Goal: Information Seeking & Learning: Learn about a topic

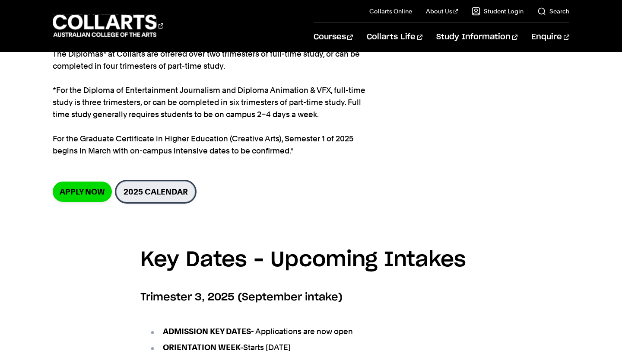
click at [144, 199] on link "2025 Calendar" at bounding box center [155, 191] width 79 height 21
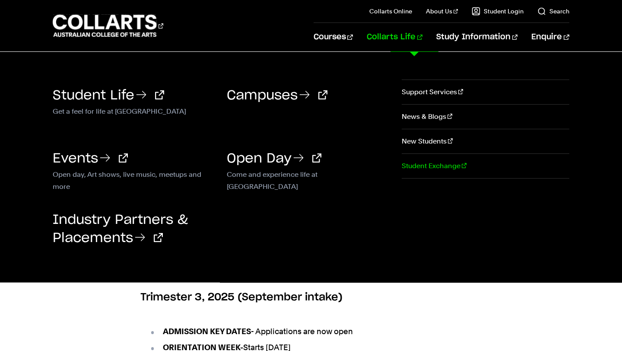
click at [420, 162] on link "Student Exchange" at bounding box center [486, 166] width 168 height 24
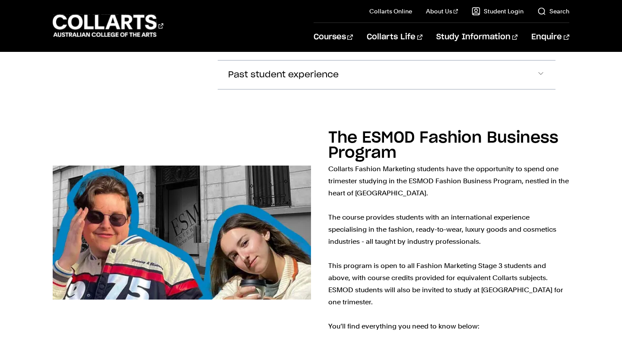
scroll to position [1790, 0]
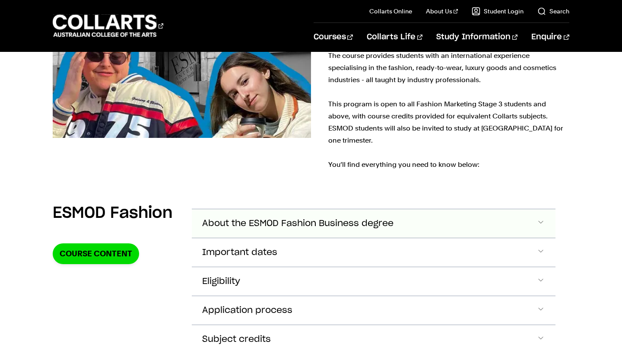
click at [444, 209] on button "About the ESMOD Fashion Business degree" at bounding box center [373, 223] width 363 height 28
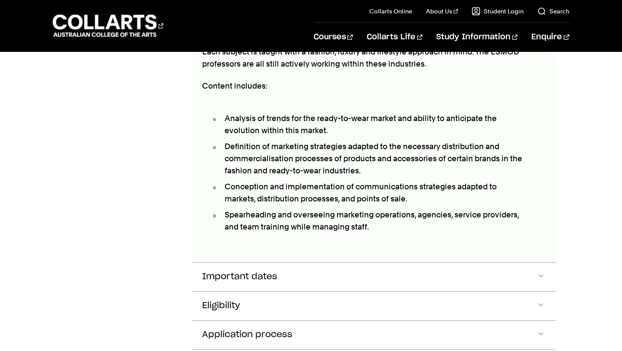
scroll to position [2242, 0]
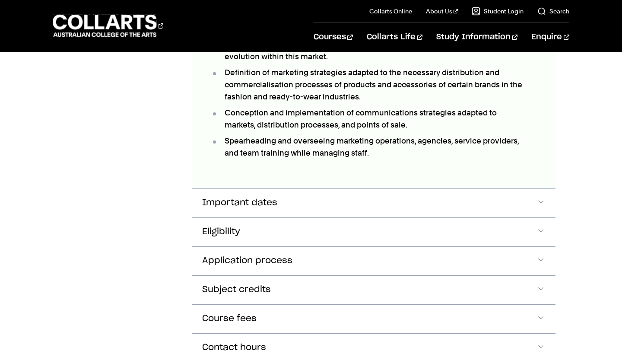
click at [444, 189] on button "Important dates" at bounding box center [373, 203] width 363 height 28
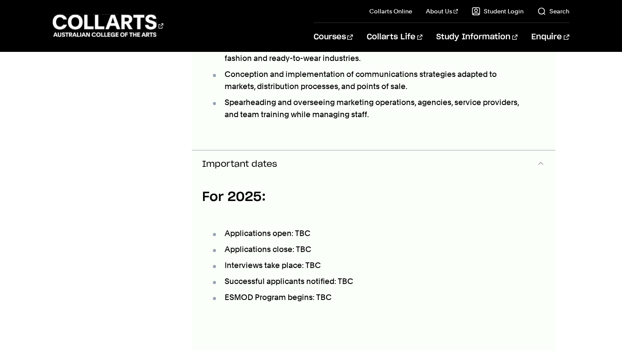
scroll to position [2361, 0]
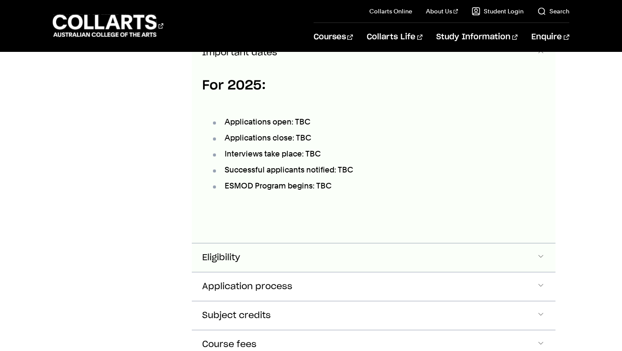
click at [427, 243] on button "Eligibility" at bounding box center [373, 257] width 363 height 28
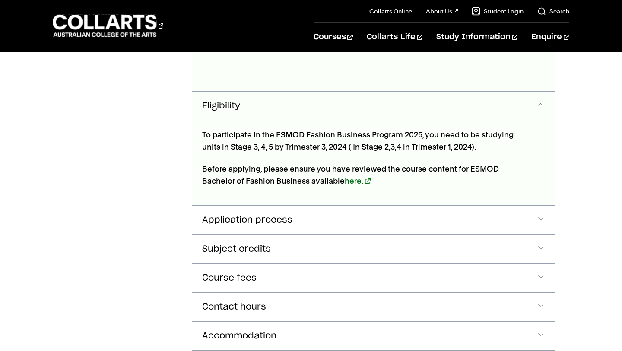
scroll to position [2617, 0]
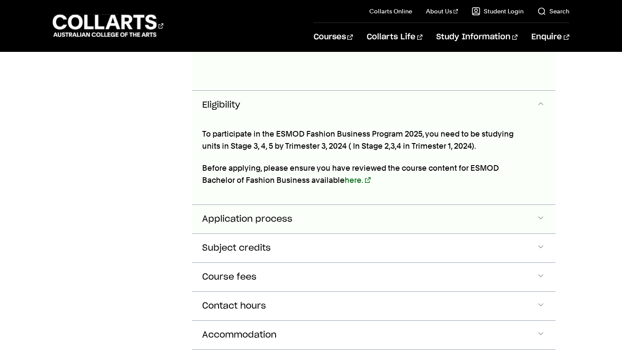
click at [450, 205] on button "Application process" at bounding box center [373, 219] width 363 height 28
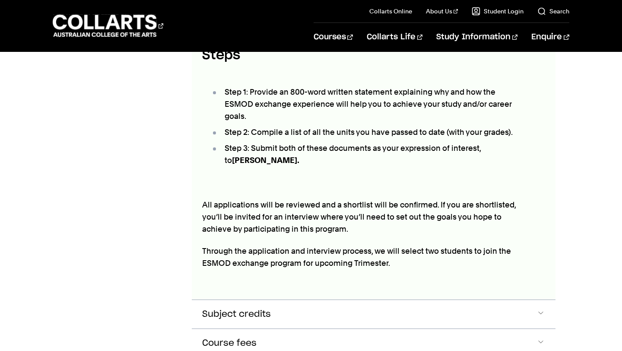
scroll to position [2814, 0]
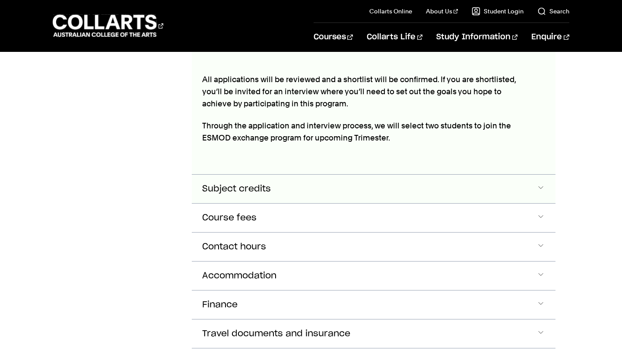
click at [444, 174] on button "Subject credits" at bounding box center [373, 188] width 363 height 28
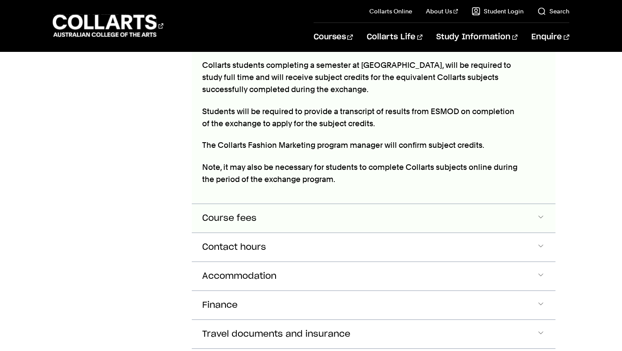
click at [444, 204] on button "Course fees" at bounding box center [373, 218] width 363 height 28
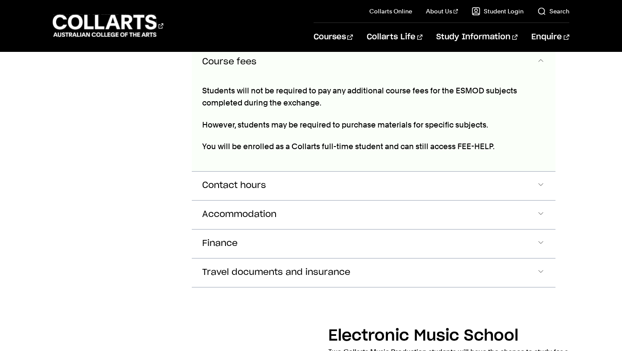
scroll to position [3247, 0]
click at [426, 171] on button "Contact hours" at bounding box center [373, 185] width 363 height 28
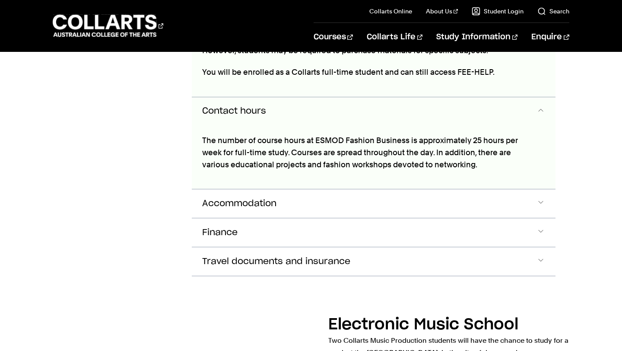
scroll to position [3322, 0]
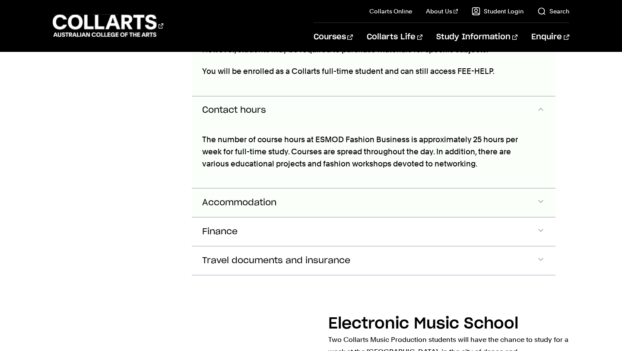
click at [430, 188] on button "Accommodation" at bounding box center [373, 202] width 363 height 28
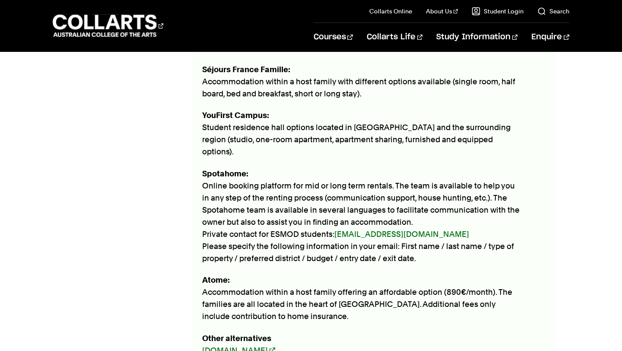
scroll to position [3731, 0]
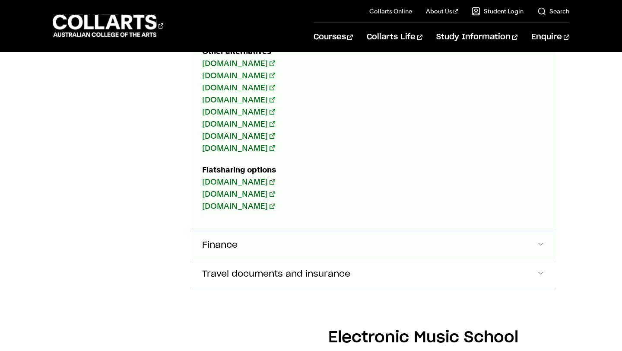
click at [431, 231] on button "Finance" at bounding box center [373, 245] width 363 height 28
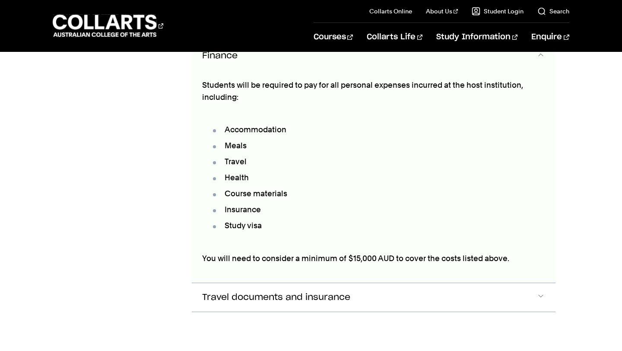
scroll to position [4202, 0]
click at [436, 282] on button "Travel documents and insurance" at bounding box center [373, 296] width 363 height 28
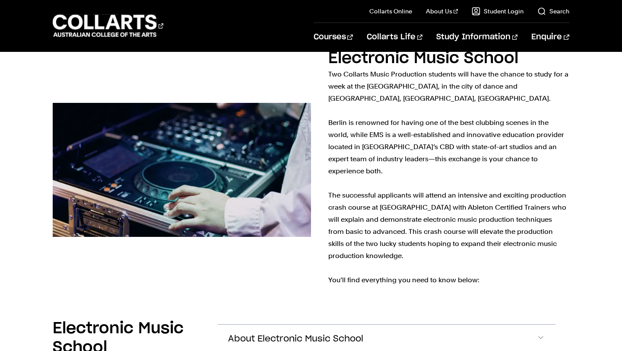
scroll to position [4781, 0]
